Goal: Task Accomplishment & Management: Manage account settings

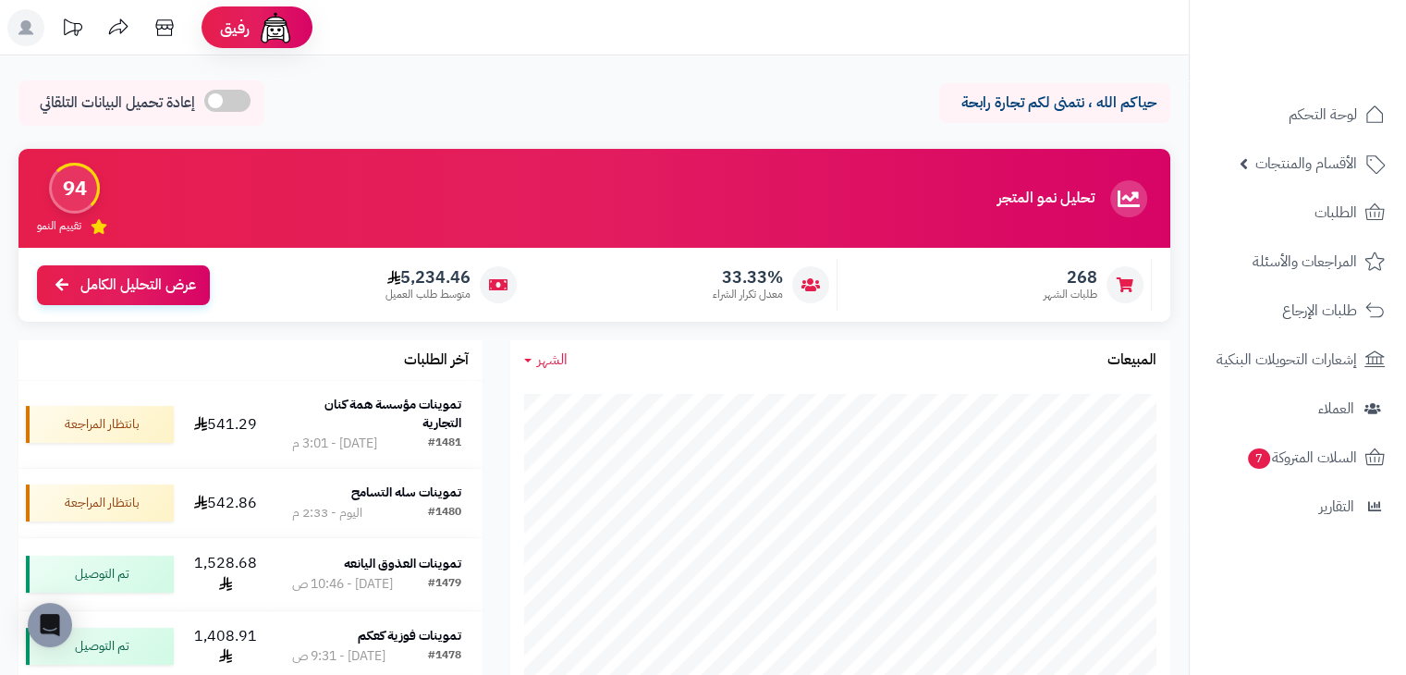
drag, startPoint x: 0, startPoint y: 0, endPoint x: 400, endPoint y: 18, distance: 400.8
click at [558, 83] on div "حياكم الله ، نتمنى لكم تجارة رابحة إعادة تحميل البيانات التلقائي" at bounding box center [594, 107] width 1152 height 55
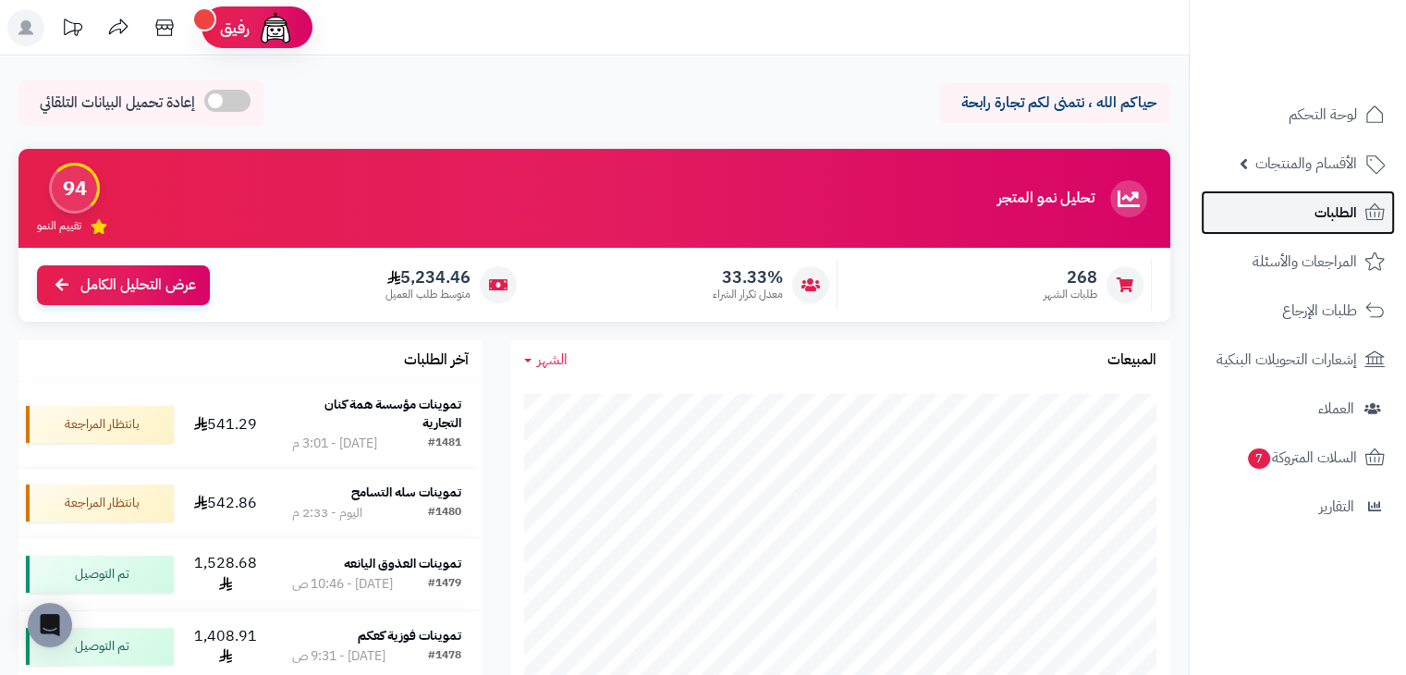
click at [1366, 200] on link "الطلبات" at bounding box center [1298, 212] width 194 height 44
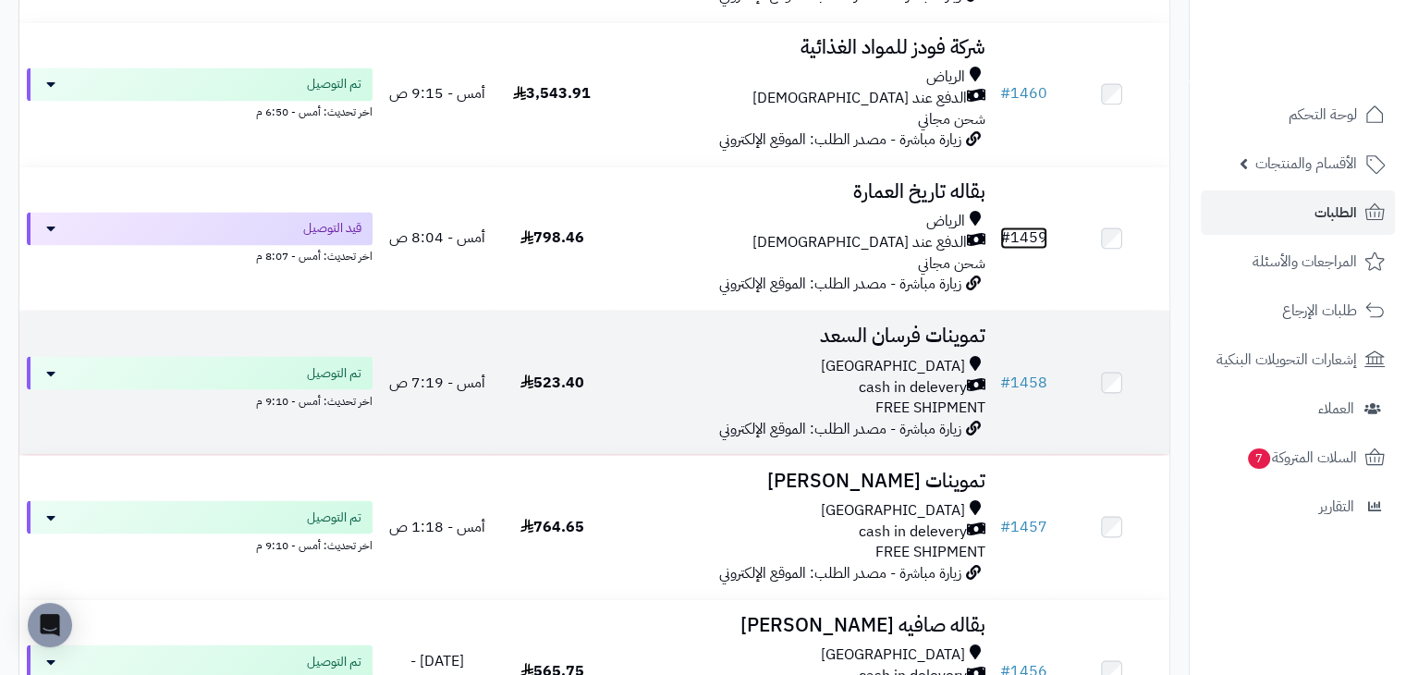
scroll to position [3143, 0]
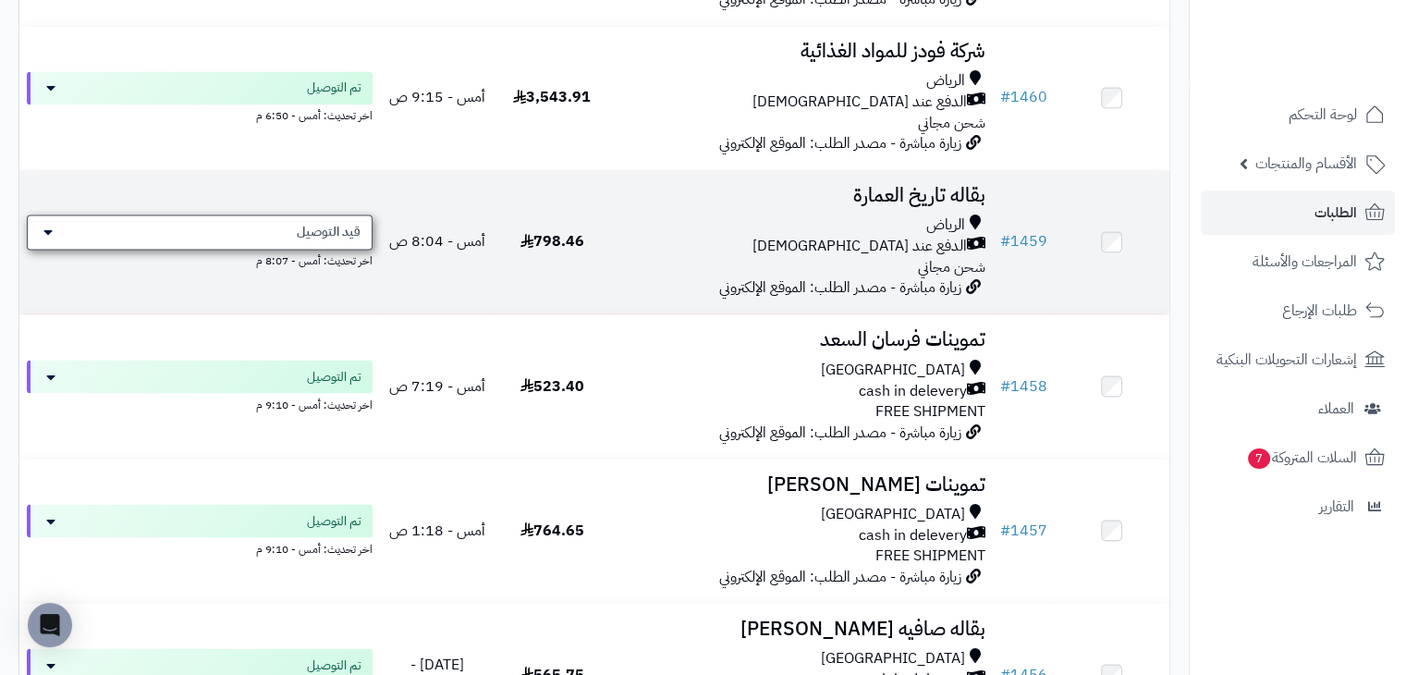
click at [351, 239] on span "قيد التوصيل" at bounding box center [329, 232] width 64 height 18
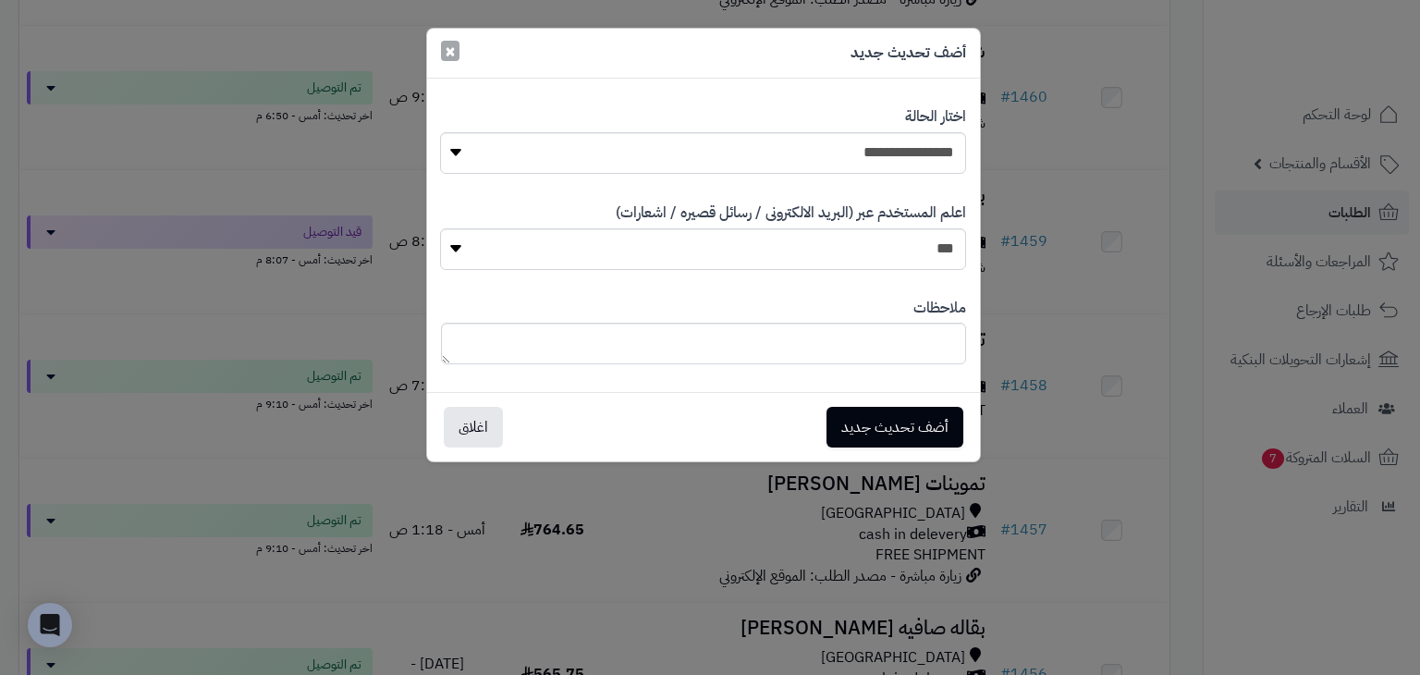
click at [449, 54] on span "×" at bounding box center [450, 51] width 11 height 28
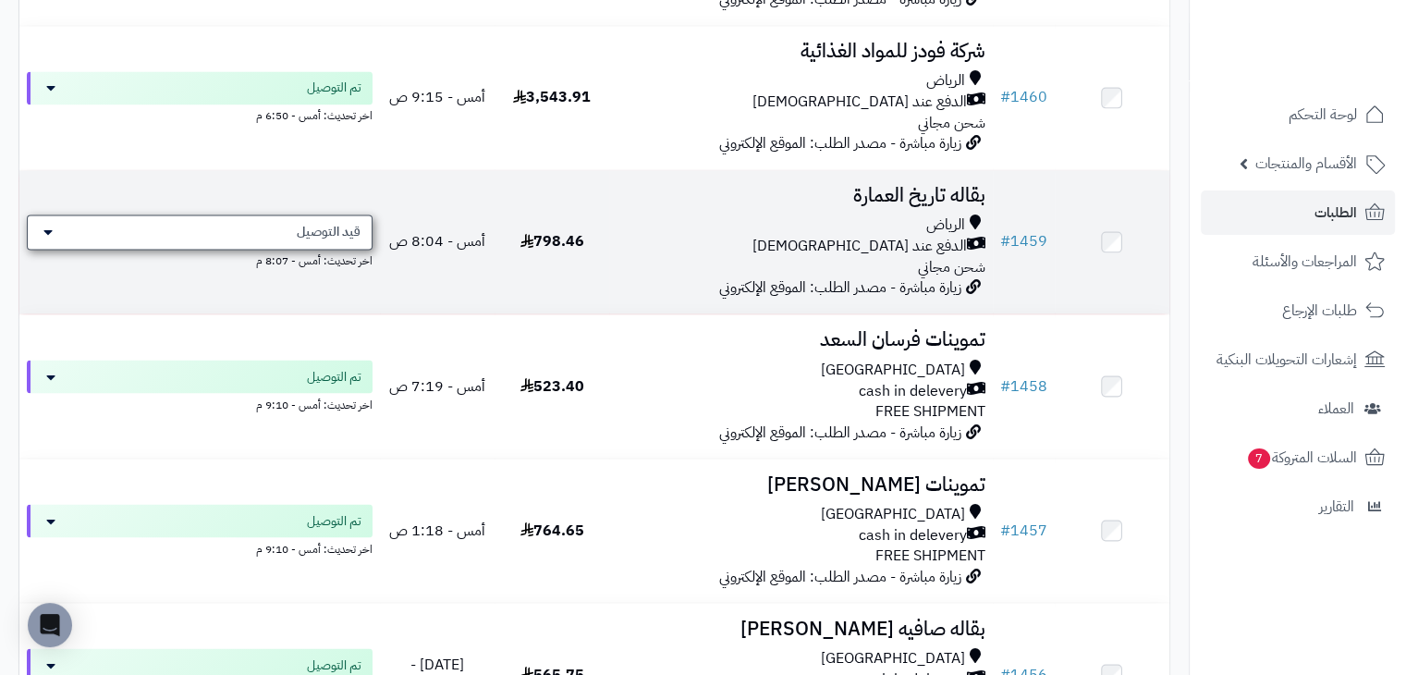
click at [350, 241] on span "قيد التوصيل" at bounding box center [329, 232] width 64 height 18
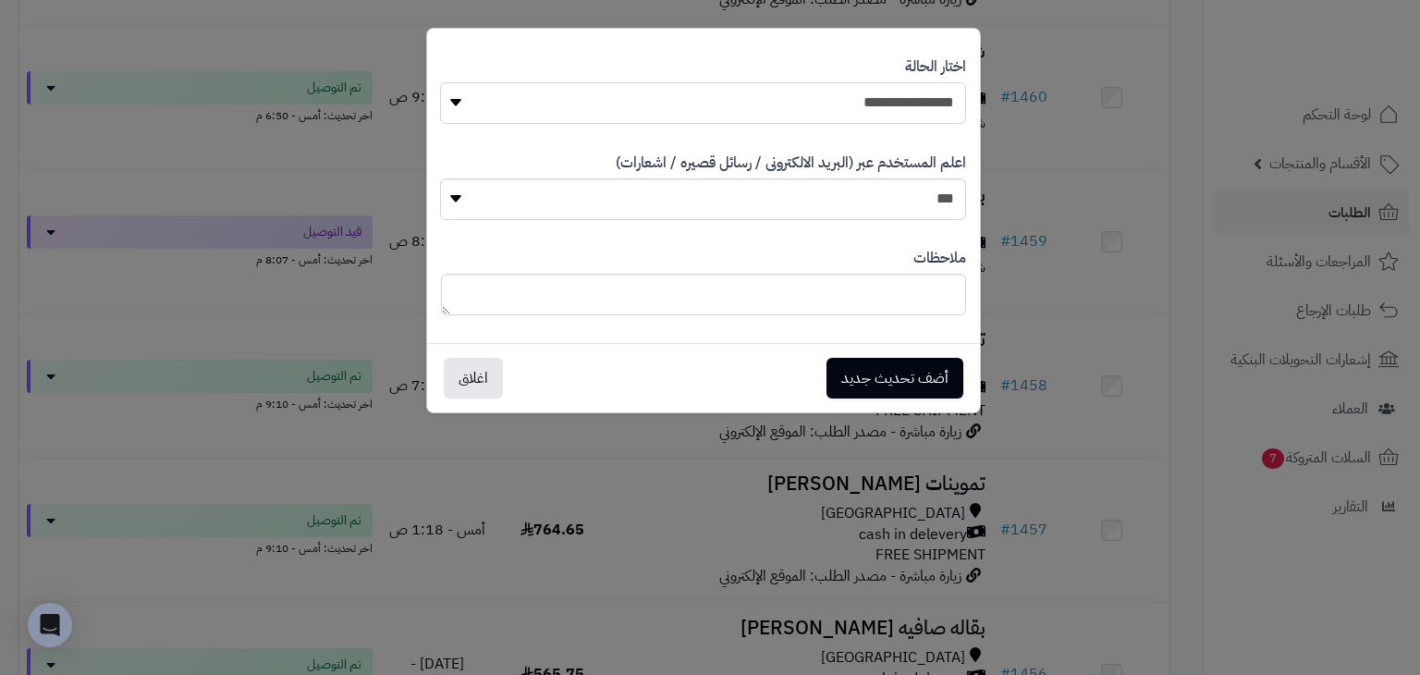
click at [520, 103] on select "**********" at bounding box center [702, 103] width 525 height 42
click at [407, 142] on div "**********" at bounding box center [710, 337] width 1420 height 675
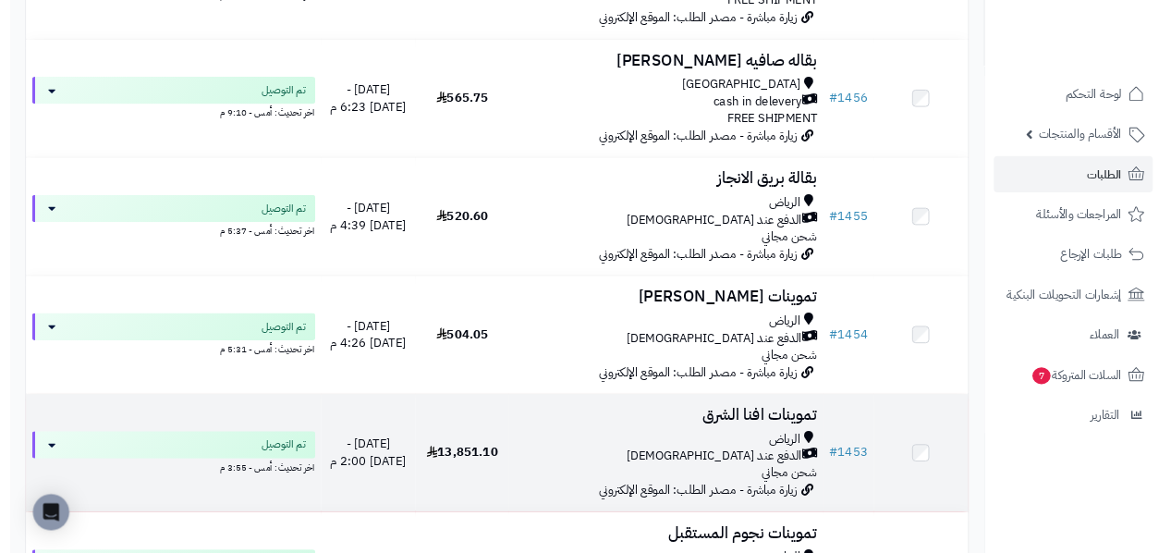
scroll to position [3733, 0]
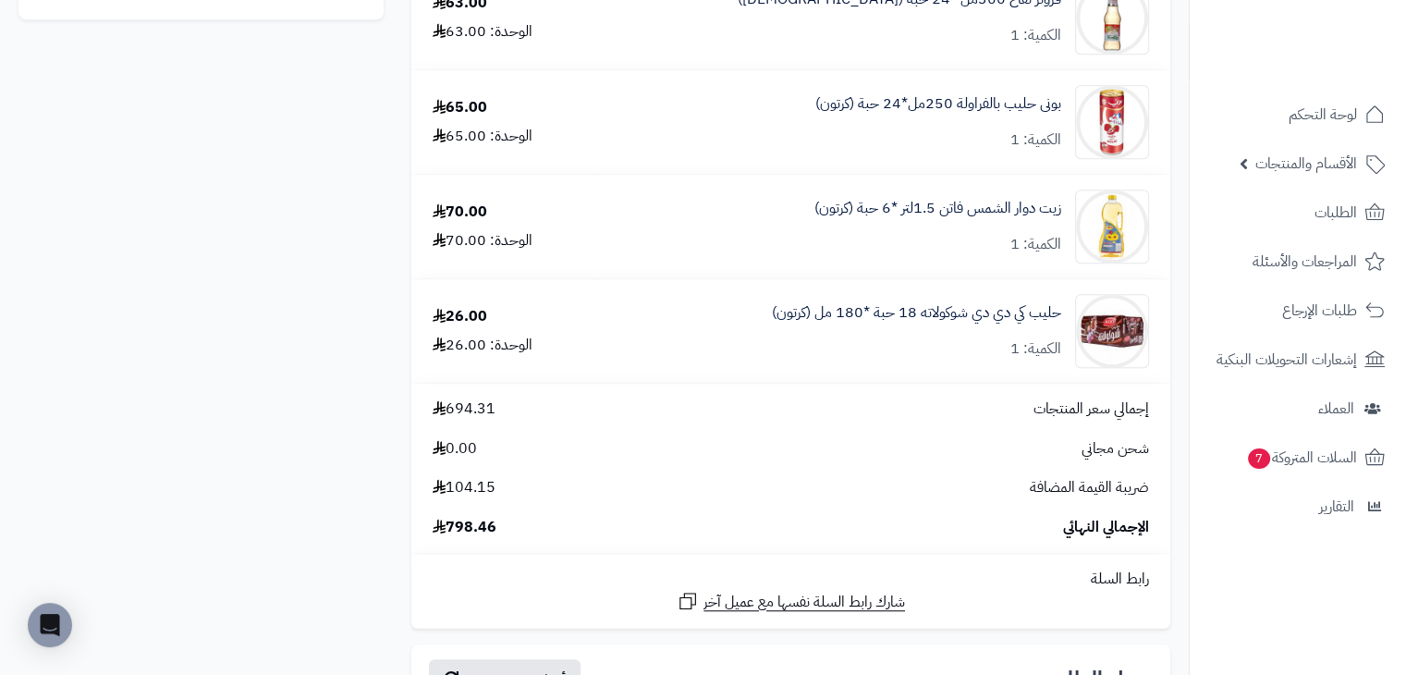
scroll to position [1202, 0]
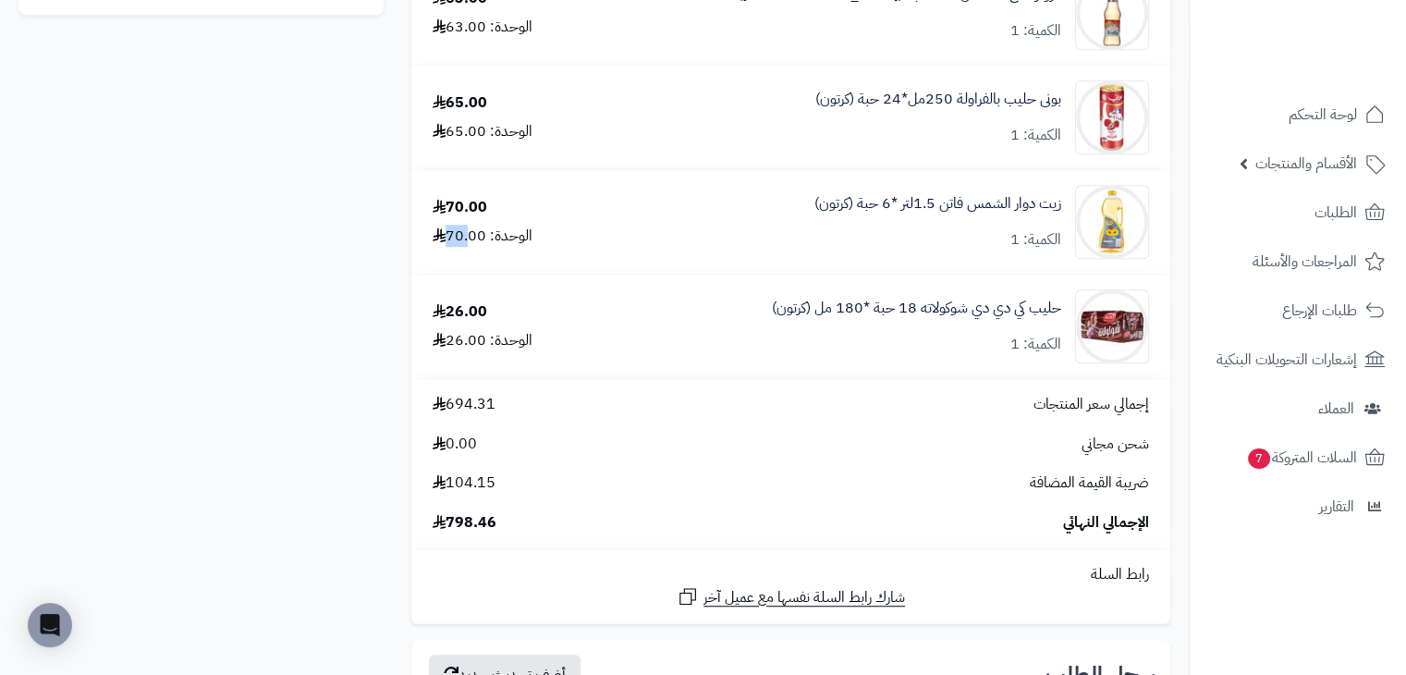
drag, startPoint x: 473, startPoint y: 246, endPoint x: 453, endPoint y: 248, distance: 20.4
click at [453, 247] on div "الوحدة: 70.00" at bounding box center [483, 236] width 100 height 21
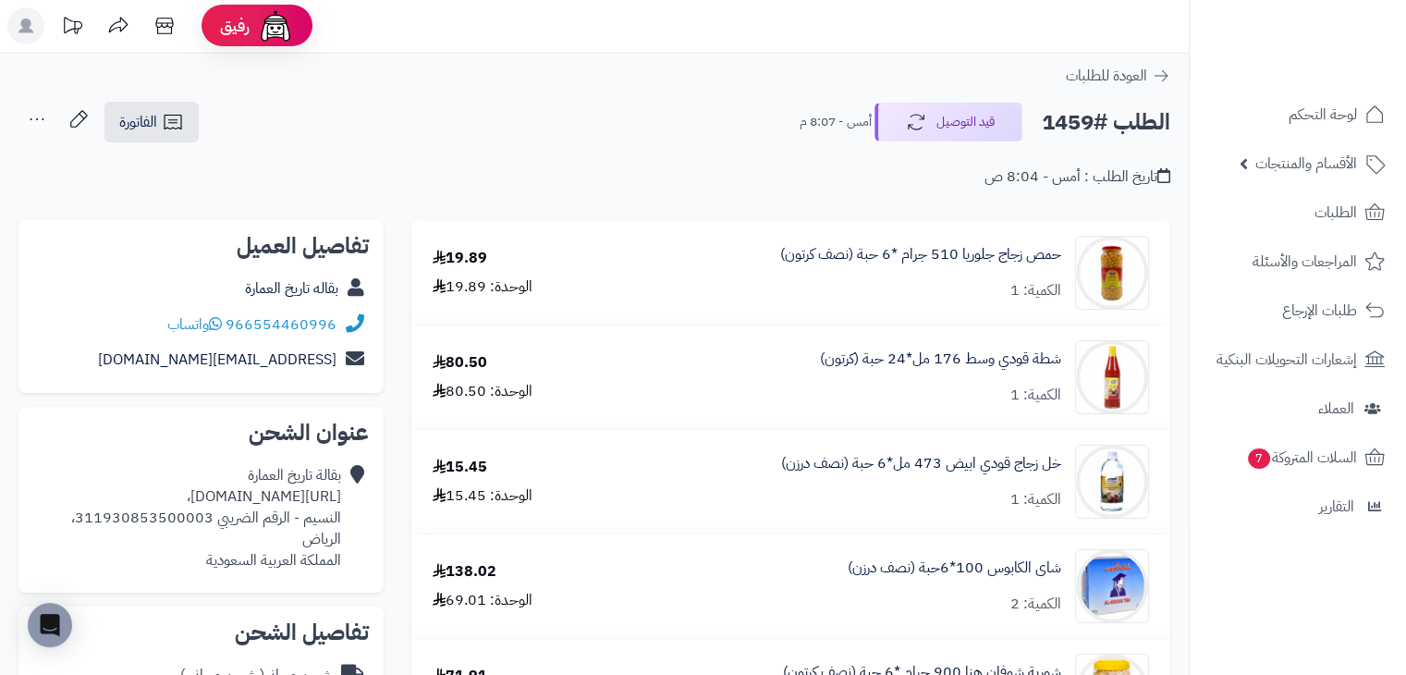
scroll to position [0, 0]
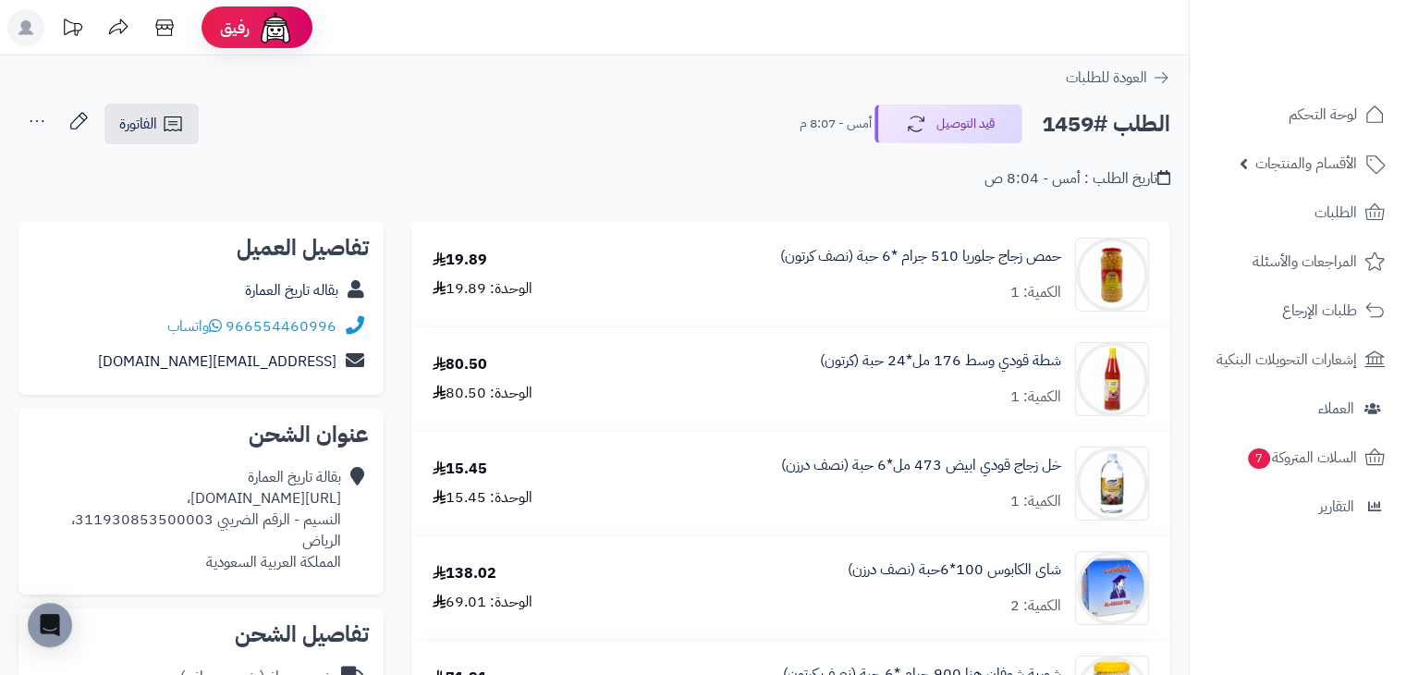
drag, startPoint x: 430, startPoint y: 257, endPoint x: 470, endPoint y: 250, distance: 40.4
click at [470, 250] on div "19.89 الوحدة: 19.89" at bounding box center [502, 275] width 166 height 50
